Goal: Navigation & Orientation: Go to known website

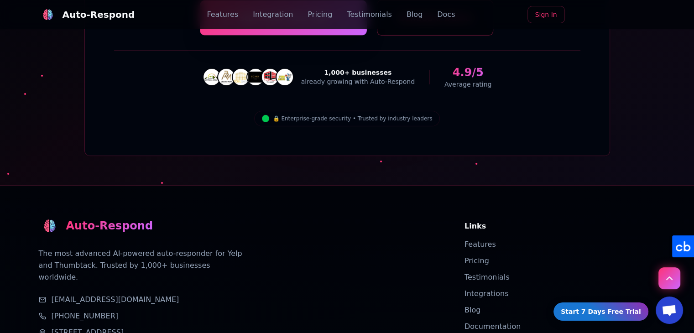
scroll to position [3283, 0]
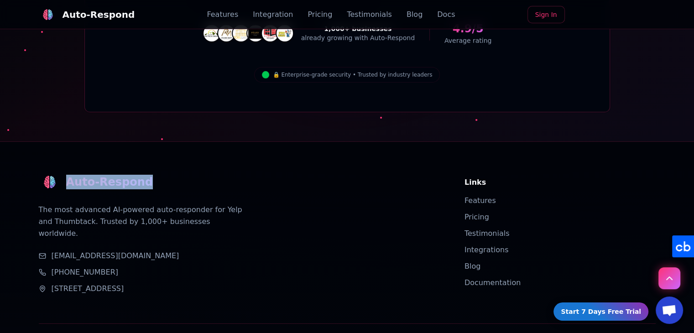
copy div "Auto-Respond"
drag, startPoint x: 155, startPoint y: 111, endPoint x: 65, endPoint y: 109, distance: 90.3
click at [65, 171] on div "Auto-Respond" at bounding box center [241, 182] width 404 height 22
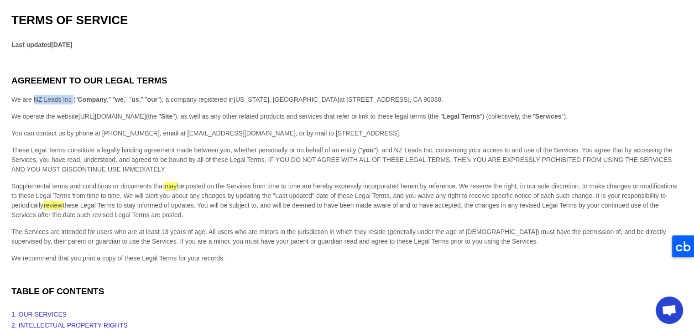
drag, startPoint x: 51, startPoint y: 99, endPoint x: 73, endPoint y: 101, distance: 21.9
click at [73, 101] on span "We are NZ Leads Inc (" Company ," " we ," " us ," " our ") , a company register…" at bounding box center [175, 99] width 328 height 7
